Goal: Task Accomplishment & Management: Manage account settings

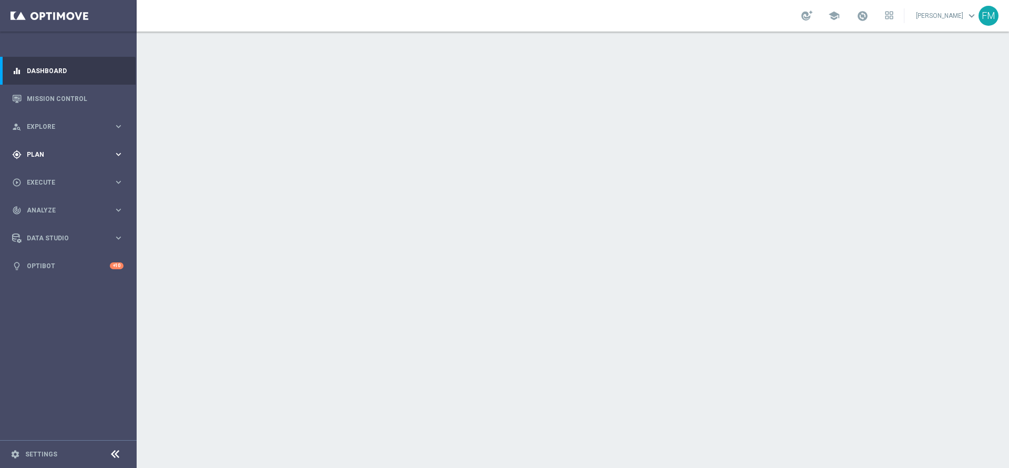
click at [75, 152] on span "Plan" at bounding box center [70, 154] width 87 height 6
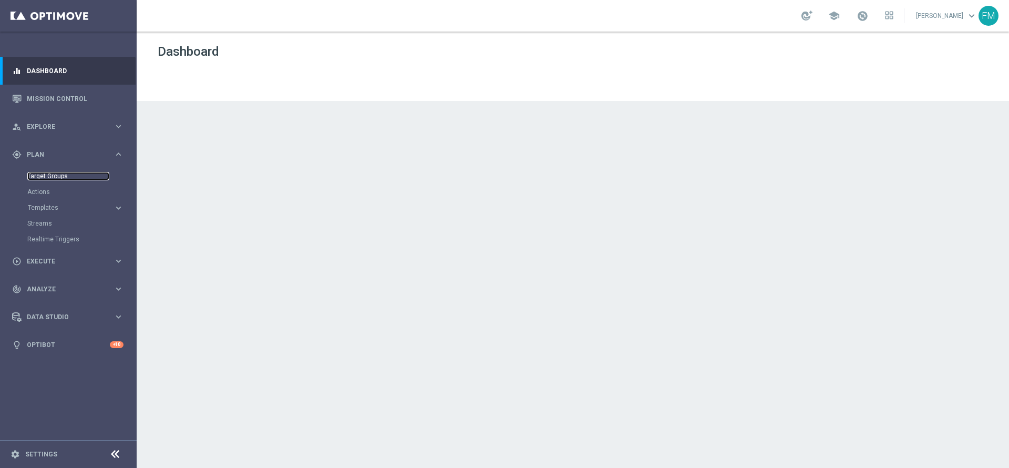
click at [44, 176] on link "Target Groups" at bounding box center [68, 176] width 82 height 8
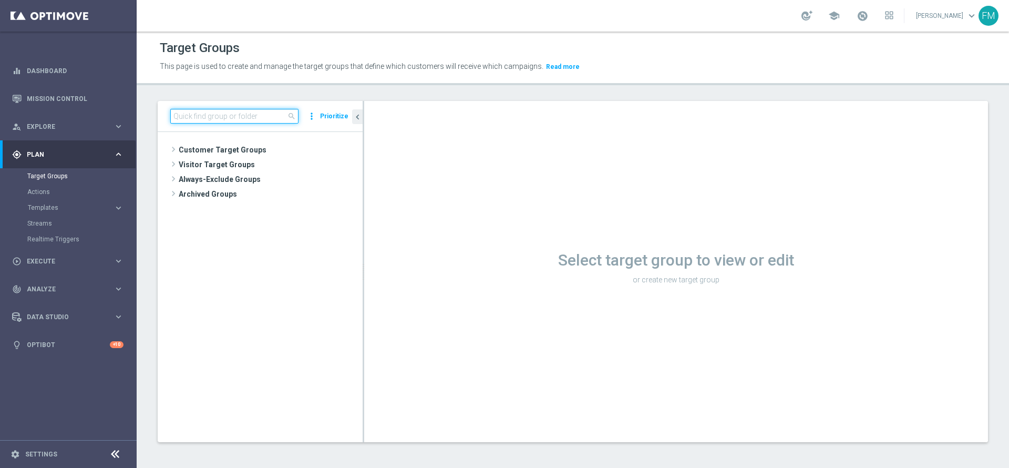
click at [265, 110] on input at bounding box center [234, 116] width 128 height 15
paste input "Risk of churn Talent ggr nb lm > 0 No Sport"
type input "Risk of churn Talent ggr nb lm > 0"
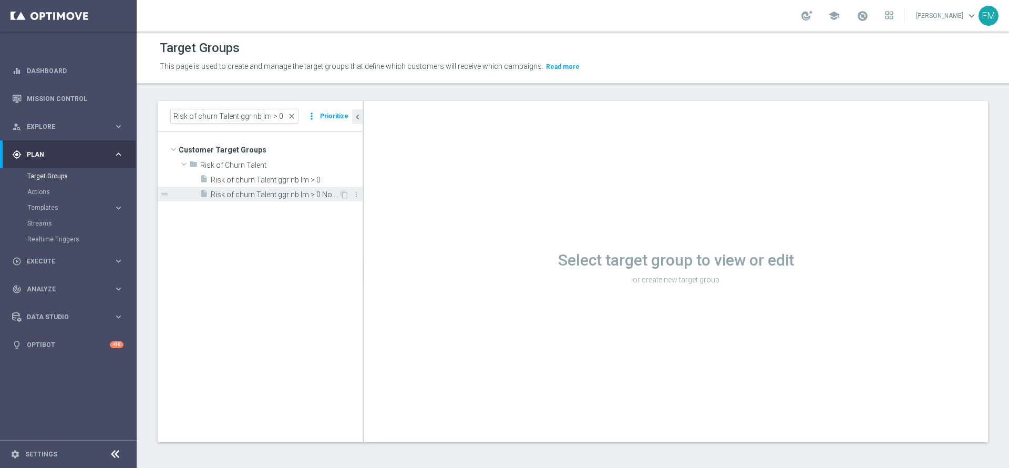
click at [306, 194] on span "Risk of churn Talent ggr nb lm > 0 No Sport" at bounding box center [275, 194] width 128 height 9
click at [325, 188] on div "insert_drive_file Risk of churn Talent ggr nb lm > 0 No Sport" at bounding box center [269, 194] width 139 height 15
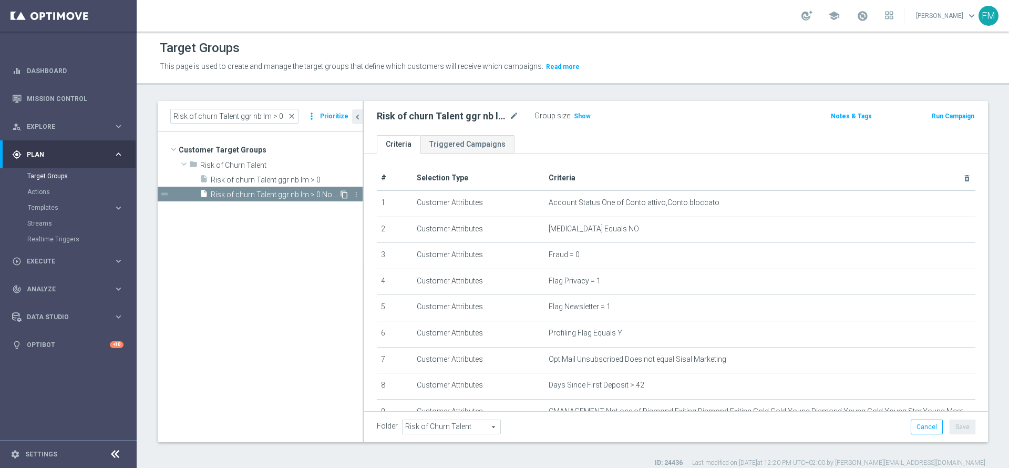
click at [343, 194] on icon "content_copy" at bounding box center [344, 194] width 8 height 8
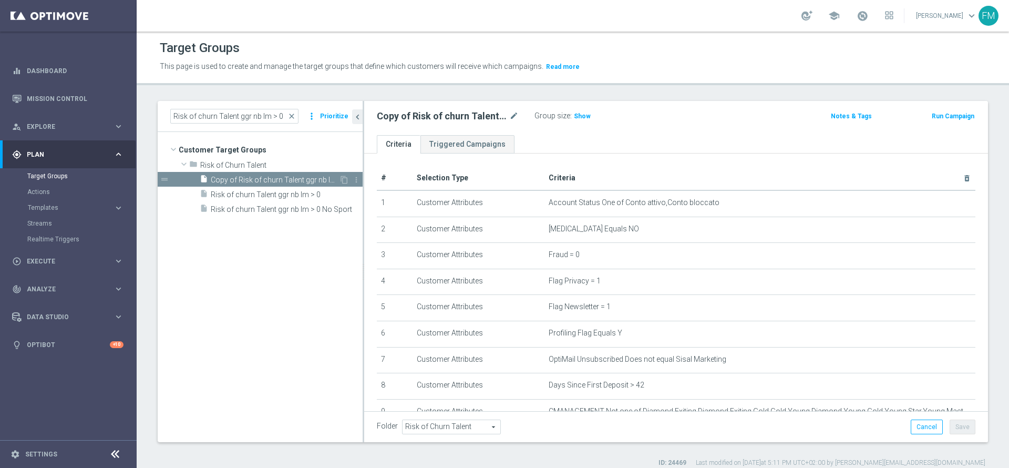
click at [304, 177] on span "Copy of Risk of churn Talent ggr nb lm > 0 No Sport" at bounding box center [275, 180] width 128 height 9
drag, startPoint x: 509, startPoint y: 118, endPoint x: 514, endPoint y: 115, distance: 6.1
click at [514, 115] on div "Copy of Risk of churn Talent ggr nb lm > 0 No Sport mode_edit" at bounding box center [448, 116] width 142 height 13
click at [514, 115] on icon "mode_edit" at bounding box center [513, 116] width 9 height 13
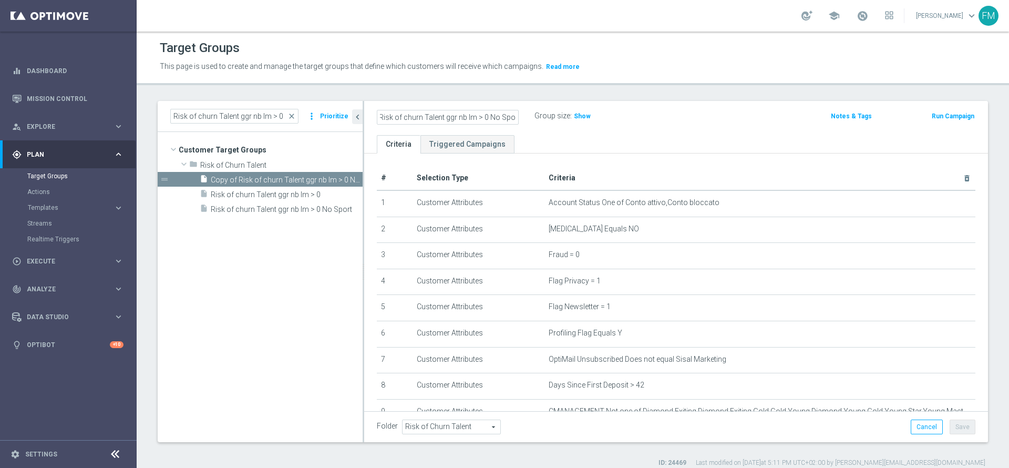
click at [395, 115] on input "Copy of Risk of churn Talent ggr nb lm > 0 No Sport" at bounding box center [448, 117] width 142 height 15
click at [395, 115] on input "Risk of churn Talent ggr nb lm > 0 Sport" at bounding box center [448, 117] width 142 height 15
click at [489, 116] on input "Risk of churn Talent ggr nb lm > 0 Sport" at bounding box center [448, 117] width 142 height 15
type input "Risk of churn Talent ggr nb lm > 0 1st Sport"
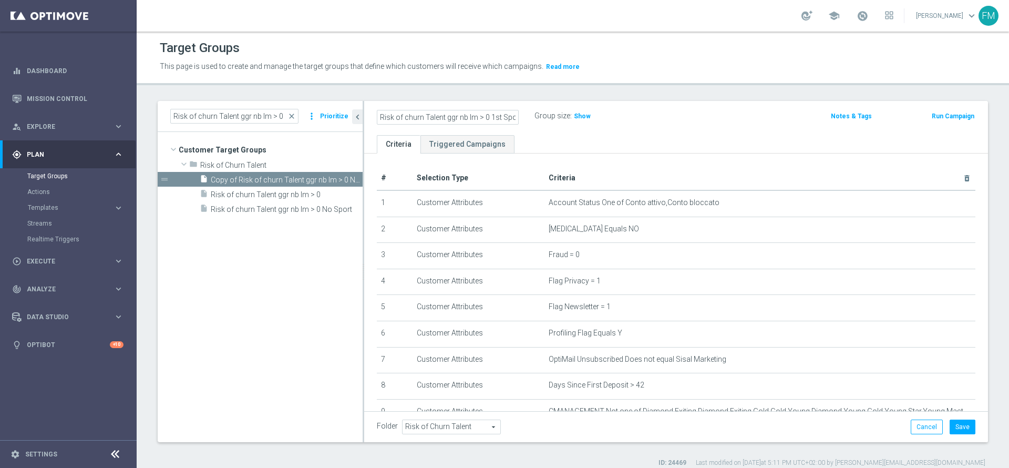
click at [581, 134] on div "Risk of churn Talent ggr nb lm > 0 1st Sport Group size : Show Notes & Tags Run…" at bounding box center [676, 118] width 624 height 34
click at [950, 420] on button "Save" at bounding box center [963, 426] width 26 height 15
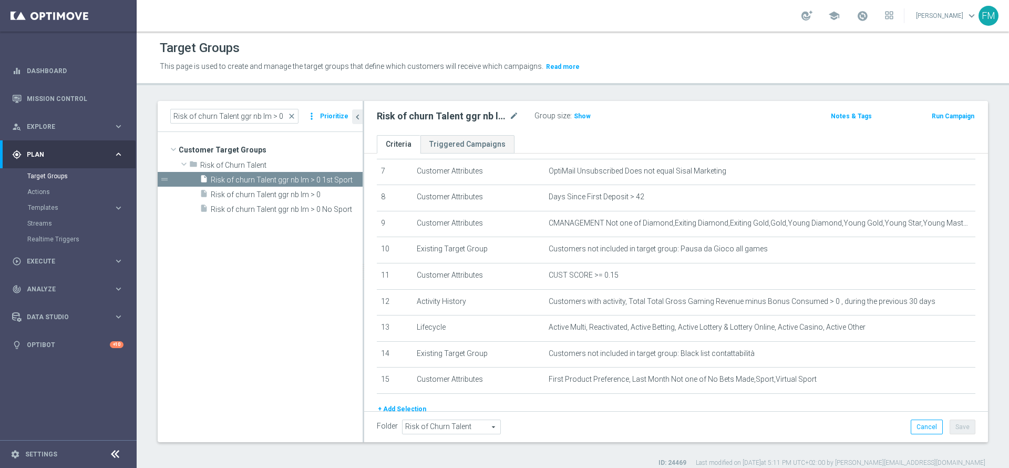
scroll to position [238, 0]
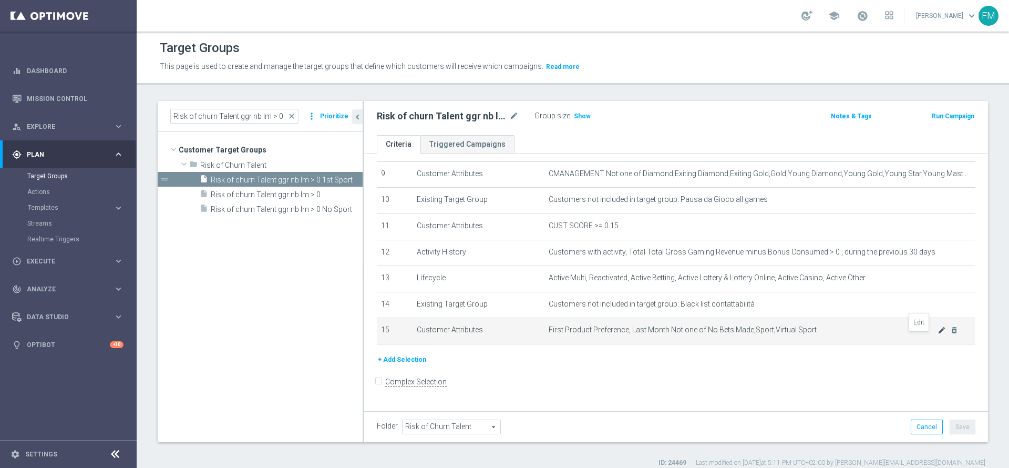
click at [938, 334] on icon "mode_edit" at bounding box center [942, 330] width 8 height 8
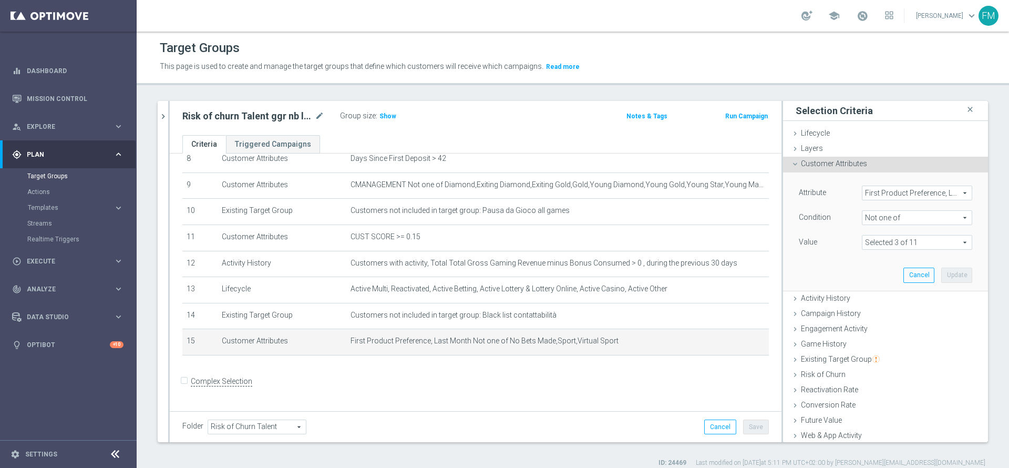
click at [879, 219] on span "Not one of" at bounding box center [916, 218] width 109 height 14
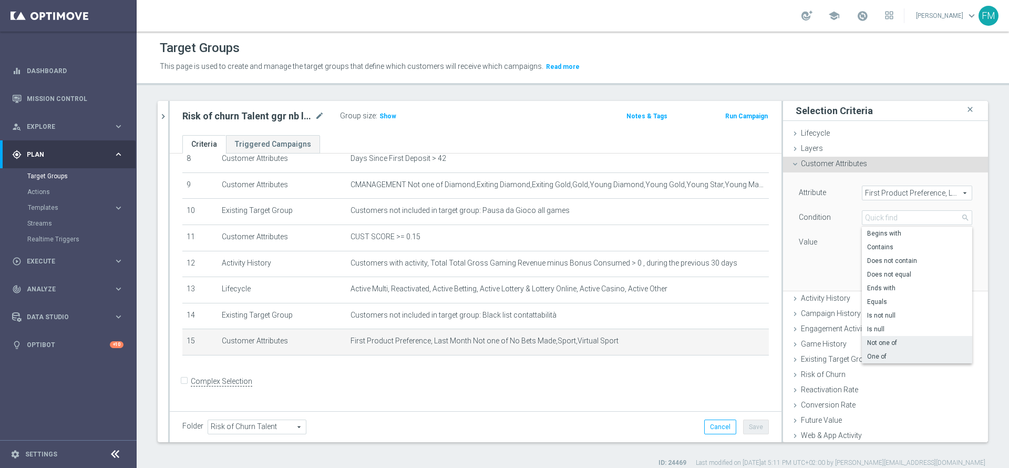
click at [877, 351] on label "One of" at bounding box center [917, 357] width 110 height 14
type input "One of"
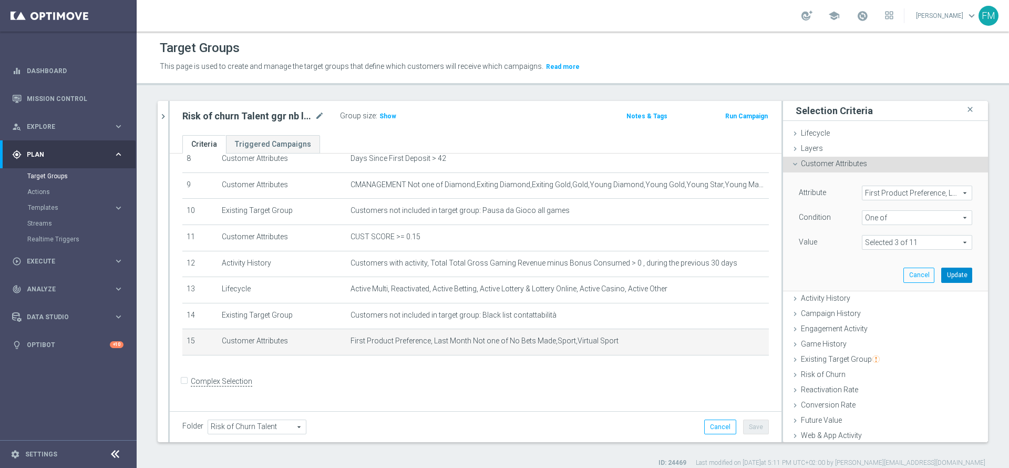
click at [941, 270] on button "Update" at bounding box center [956, 275] width 31 height 15
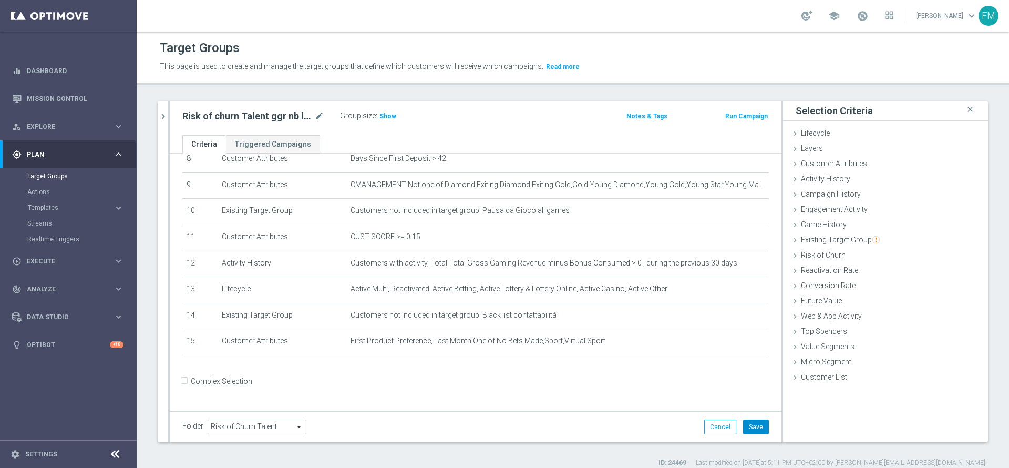
click at [745, 421] on button "Save" at bounding box center [756, 426] width 26 height 15
click at [386, 118] on span "Show" at bounding box center [387, 115] width 17 height 7
click at [315, 116] on icon "mode_edit" at bounding box center [319, 116] width 9 height 13
